Goal: Check status: Check status

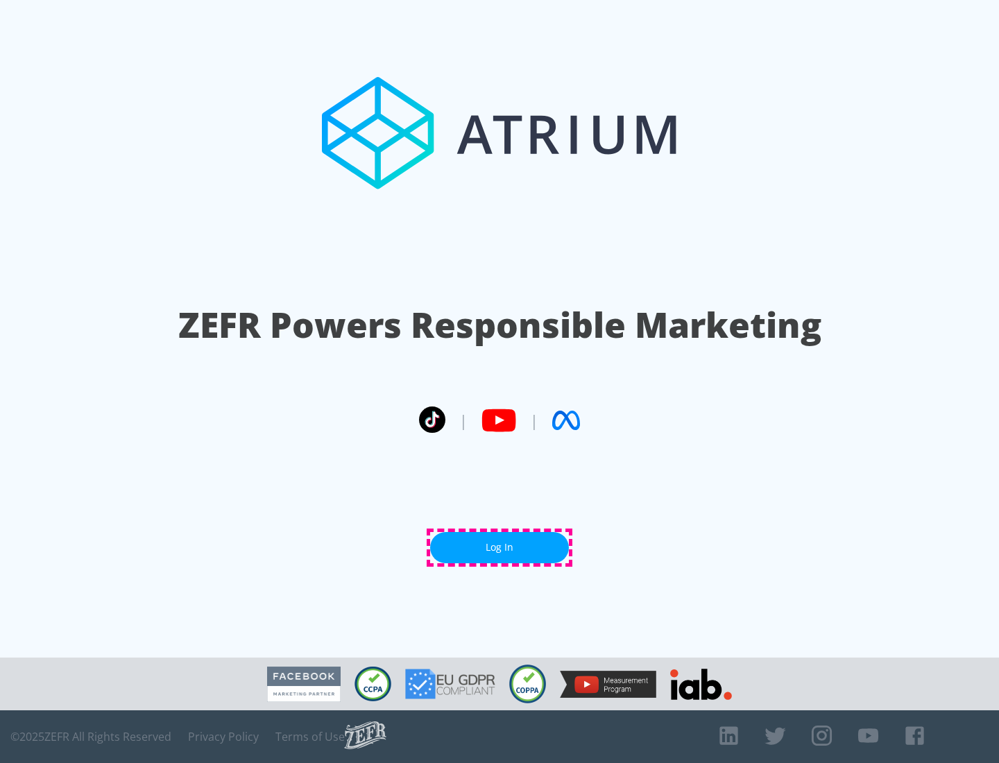
click at [500, 547] on link "Log In" at bounding box center [499, 547] width 139 height 31
